Goal: Use online tool/utility: Utilize a website feature to perform a specific function

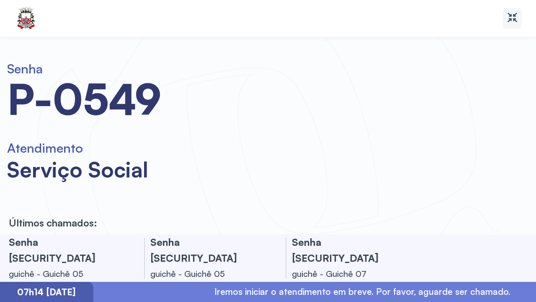
click at [506, 15] on icon at bounding box center [512, 17] width 12 height 12
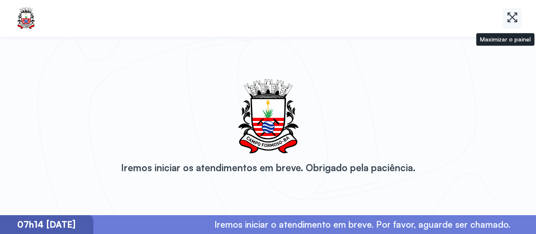
click at [509, 26] on div at bounding box center [512, 18] width 19 height 21
click at [511, 13] on icon at bounding box center [512, 17] width 12 height 12
